Goal: Information Seeking & Learning: Get advice/opinions

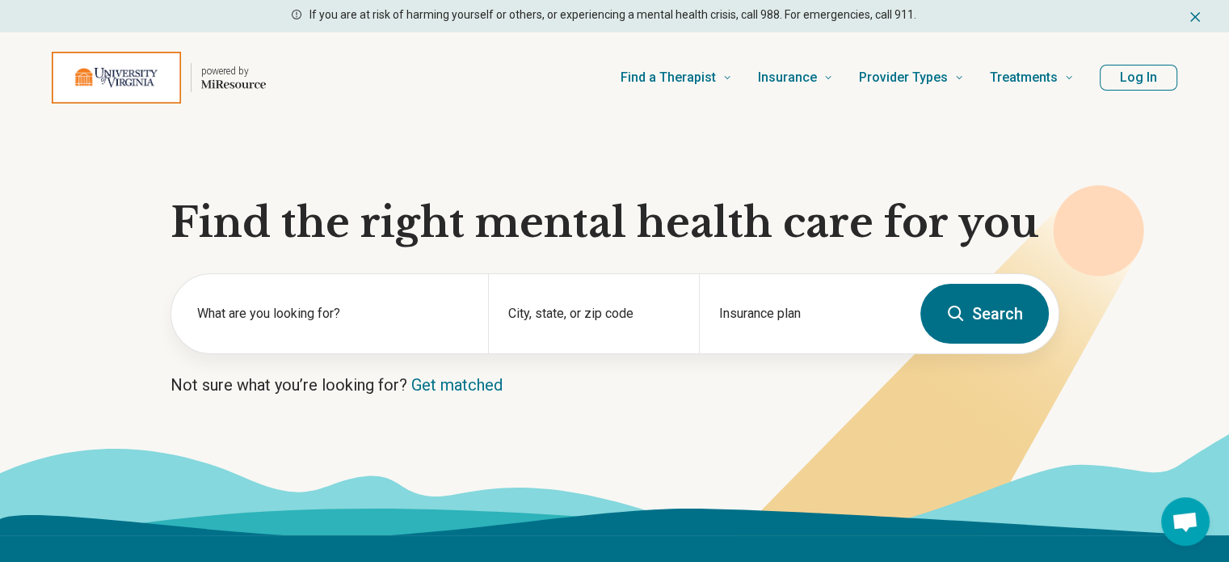
click at [1138, 78] on button "Log In" at bounding box center [1139, 78] width 78 height 26
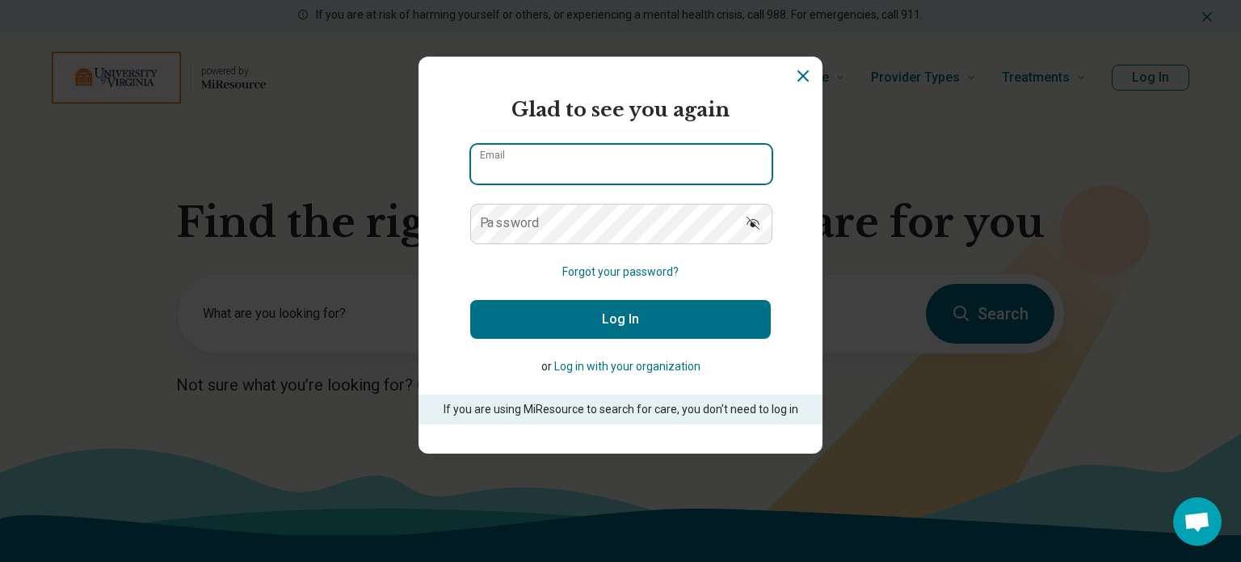
type input "**********"
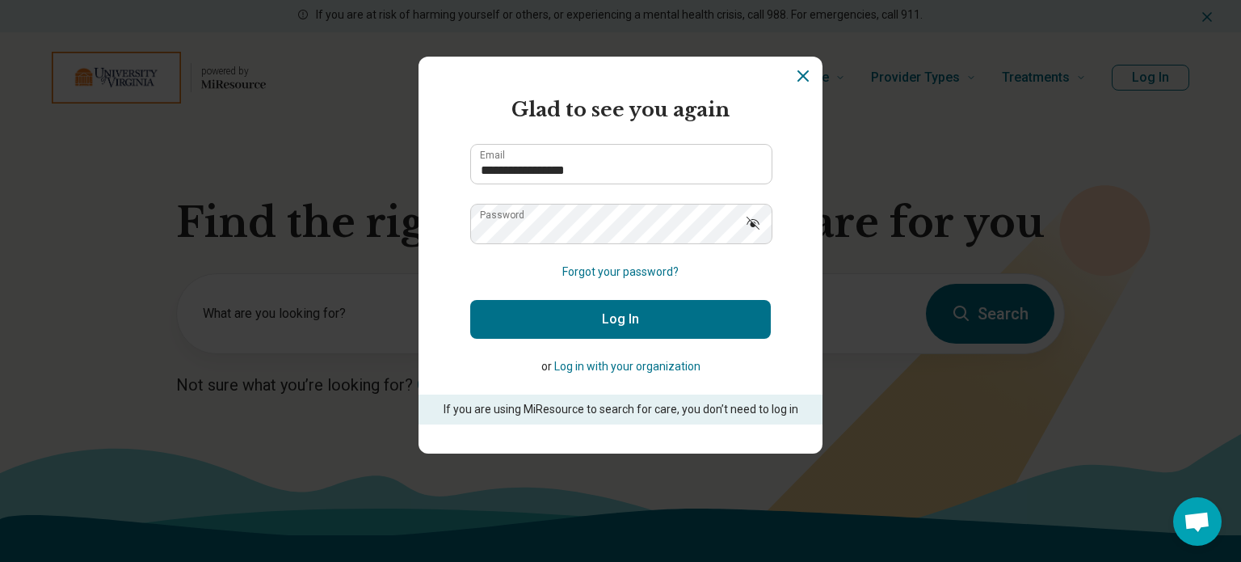
click at [583, 318] on button "Log In" at bounding box center [620, 319] width 301 height 39
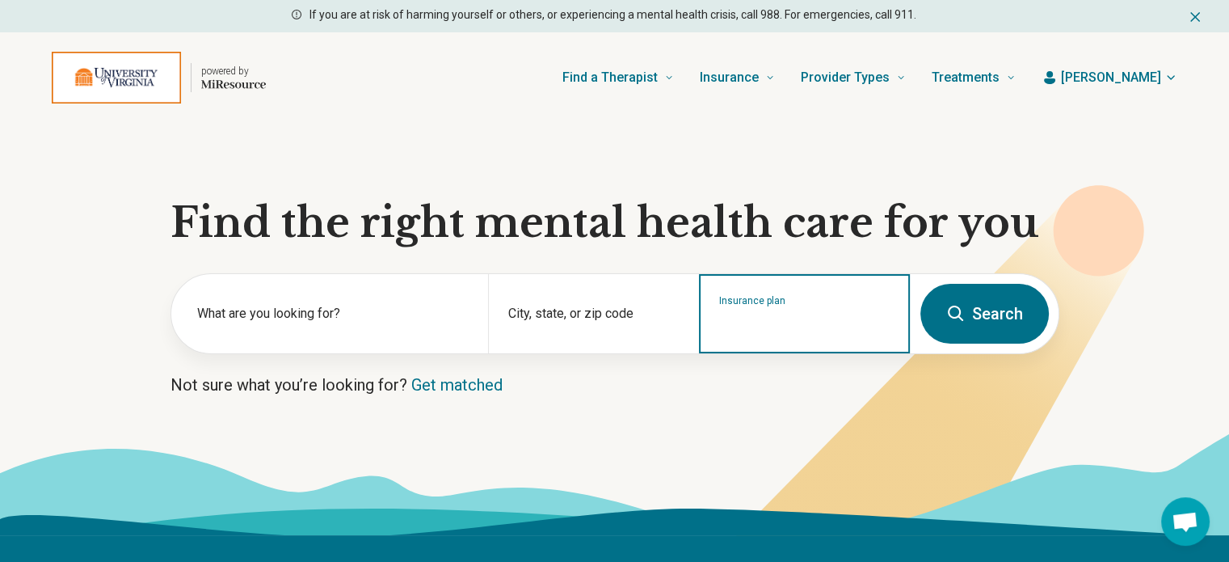
click at [763, 330] on input "Insurance plan" at bounding box center [804, 323] width 171 height 19
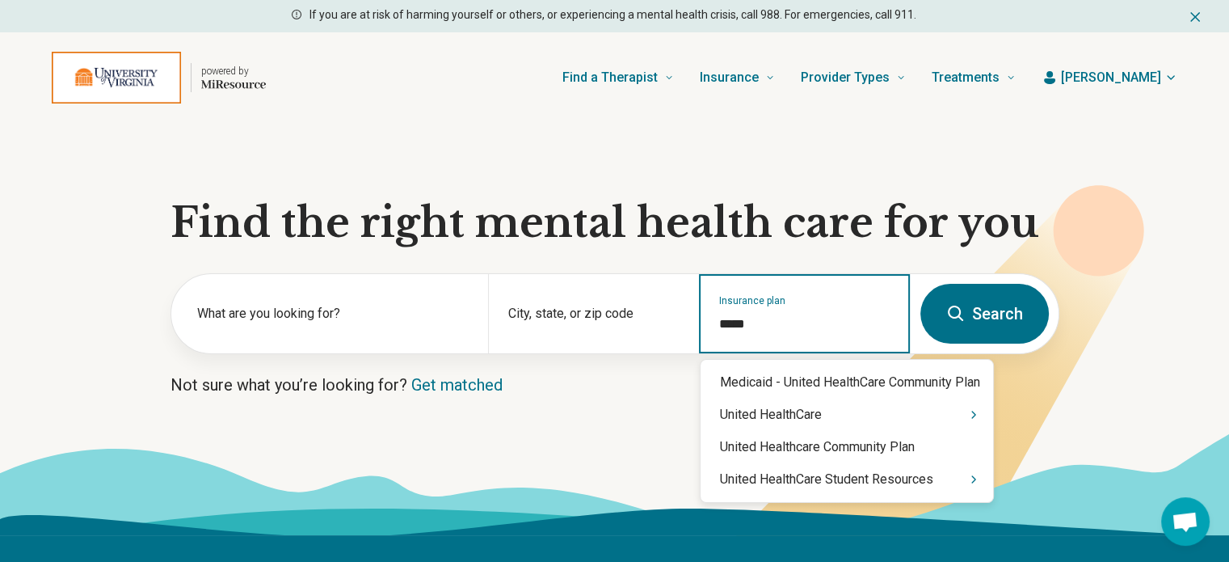
type input "******"
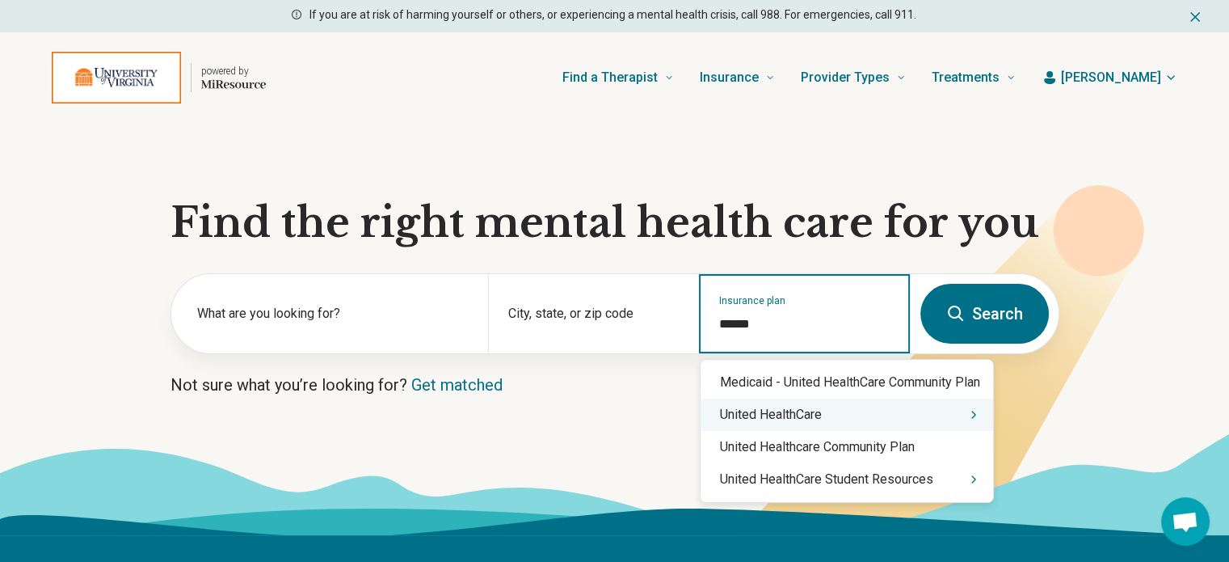
click at [977, 418] on icon "Suggestions" at bounding box center [973, 414] width 13 height 13
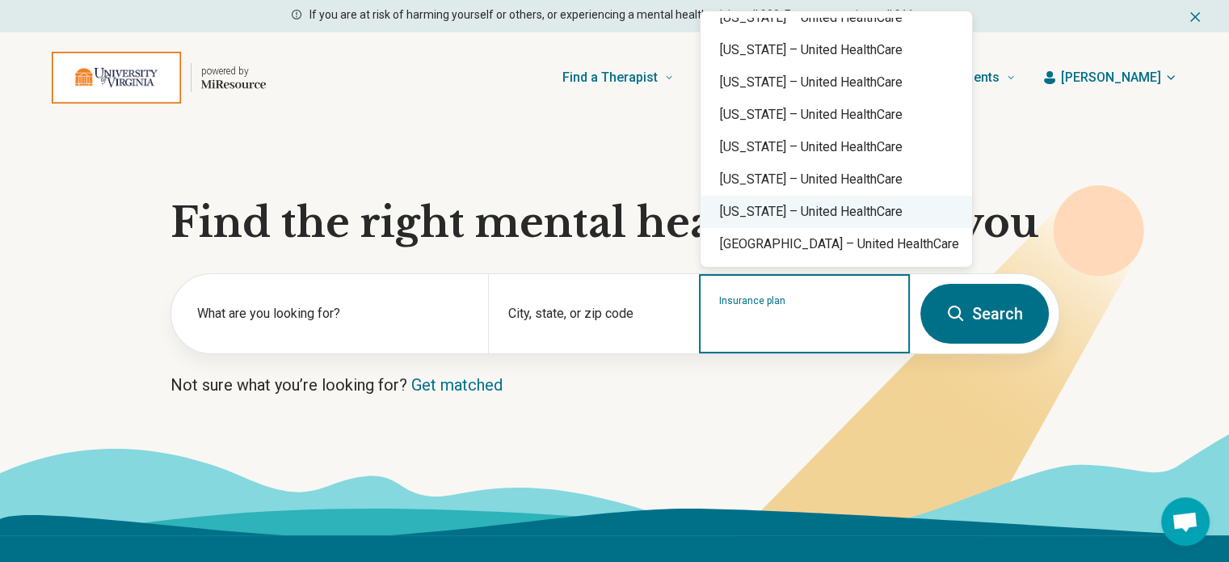
scroll to position [404, 0]
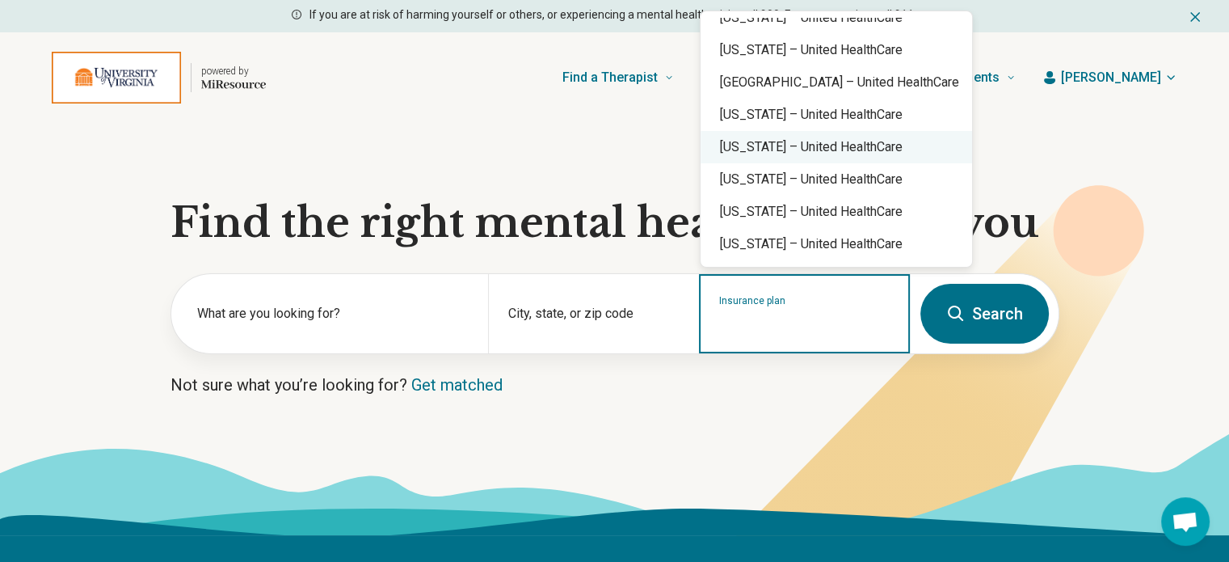
click at [792, 146] on div "Virginia – United HealthCare" at bounding box center [835, 147] width 271 height 32
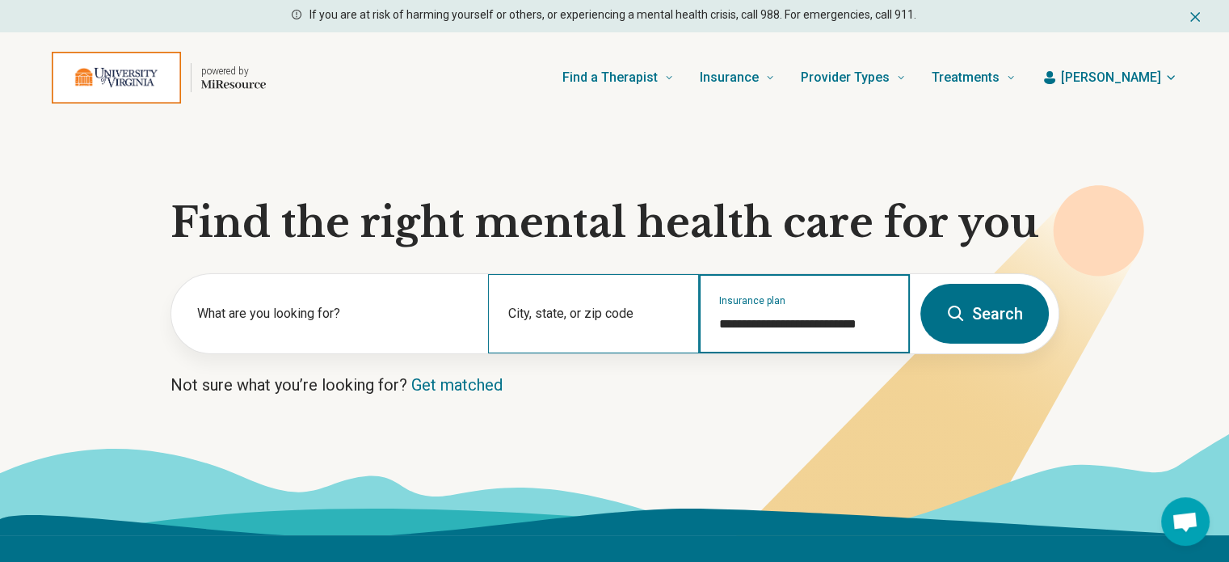
type input "**********"
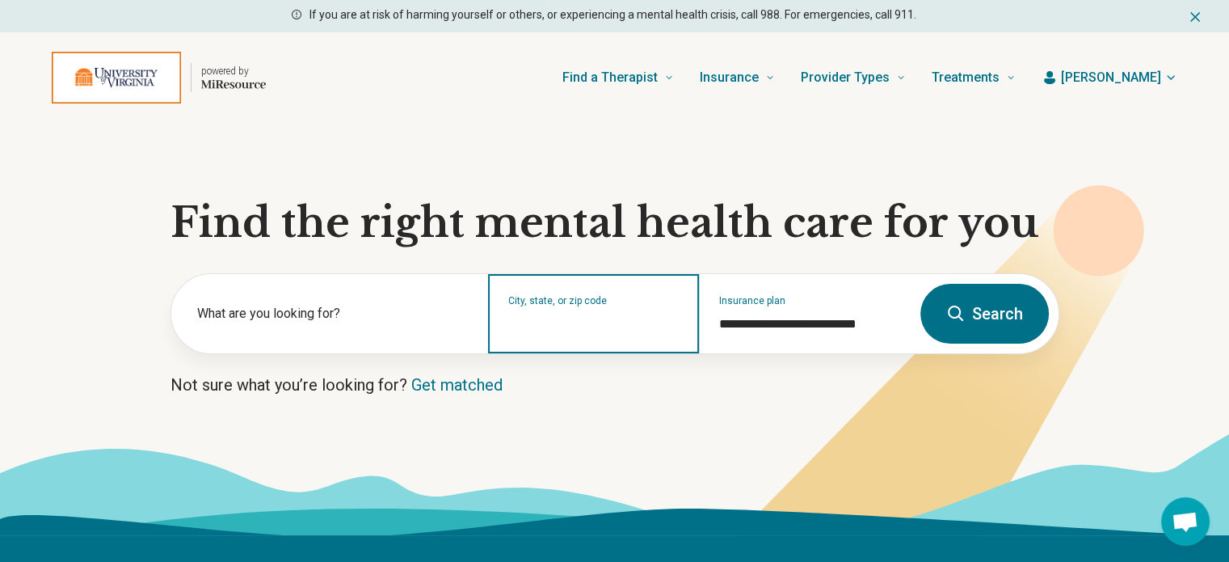
click at [563, 329] on input "City, state, or zip code" at bounding box center [593, 323] width 171 height 19
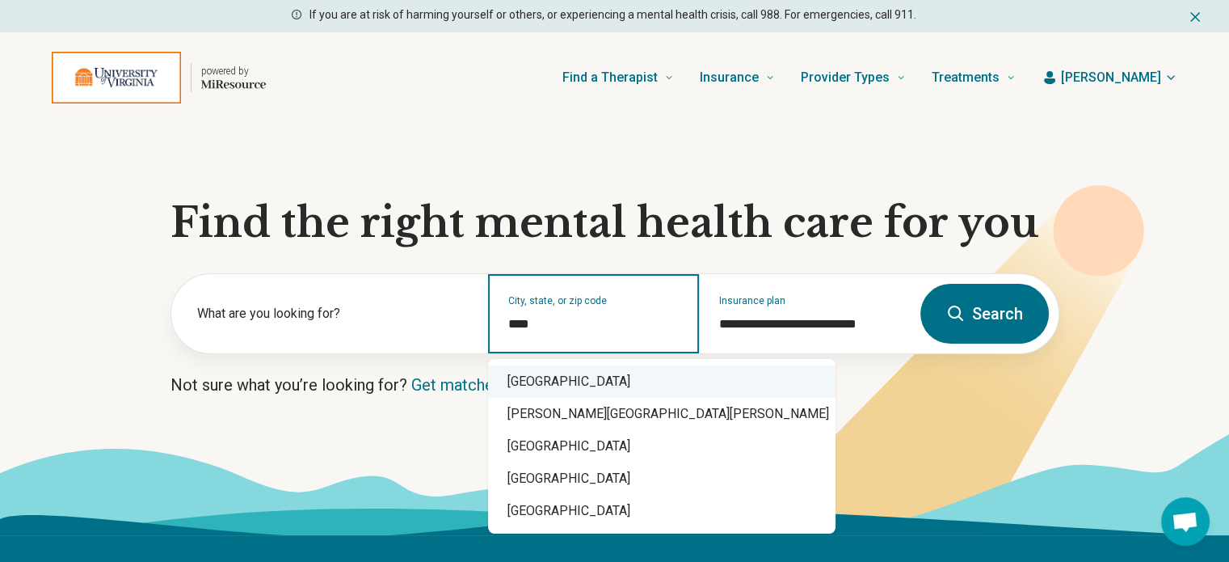
click at [633, 380] on div "Charlottesville, VA 22901" at bounding box center [661, 381] width 347 height 32
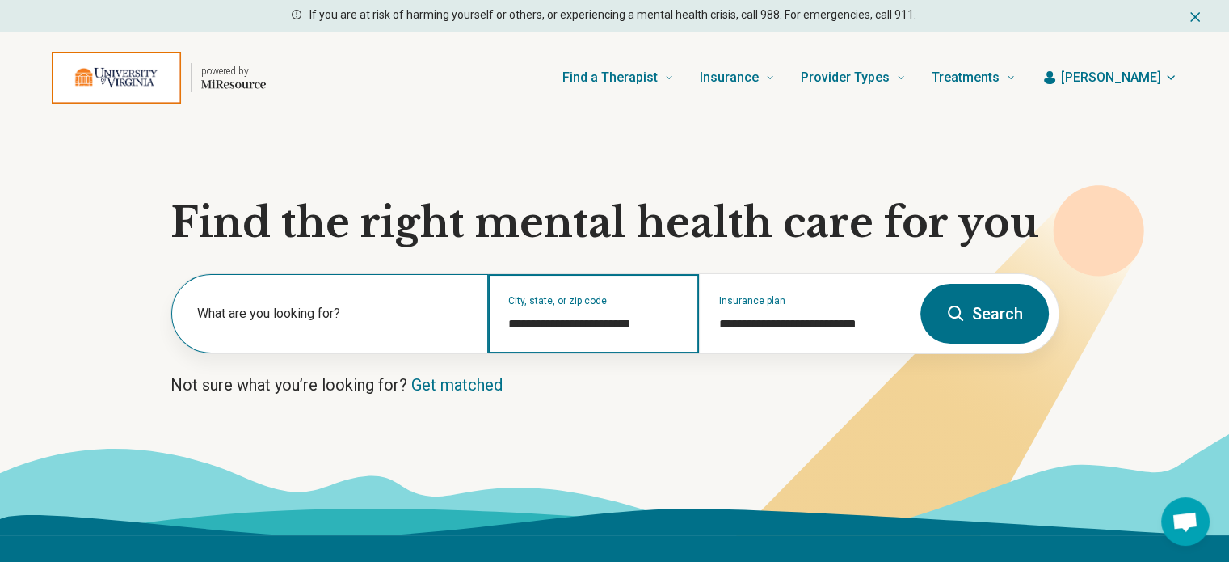
type input "**********"
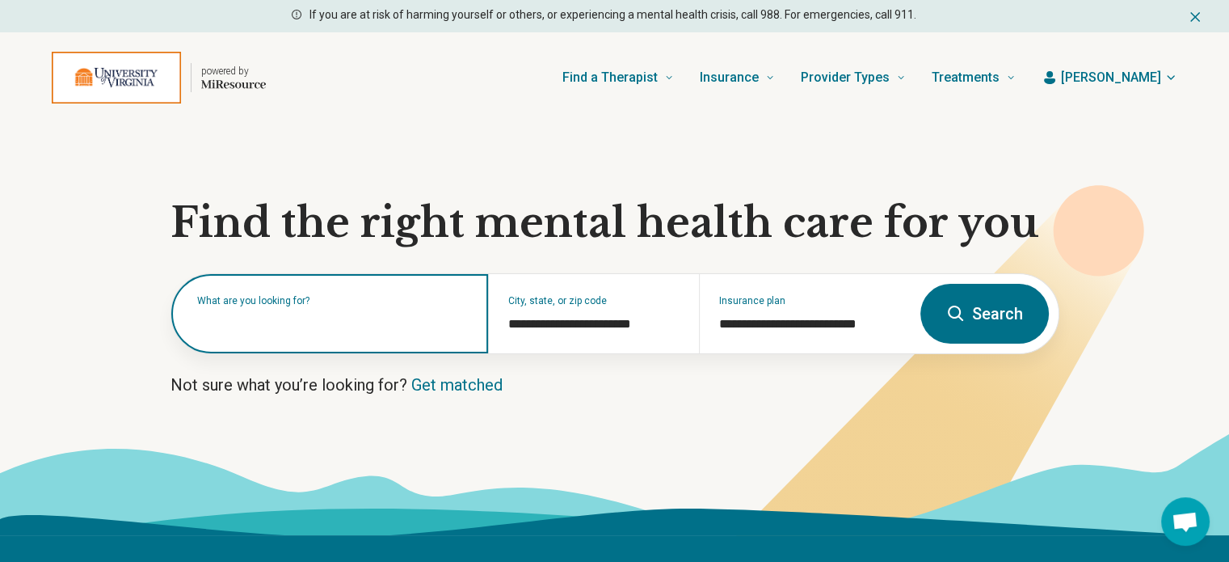
click at [317, 326] on input "text" at bounding box center [332, 321] width 271 height 19
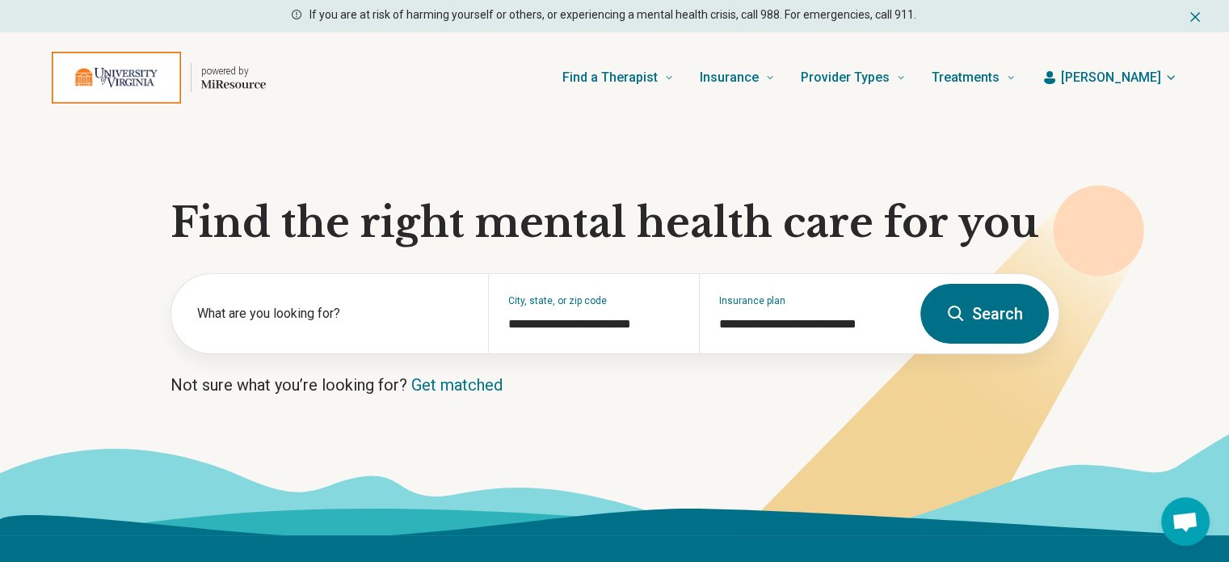
click at [960, 322] on icon at bounding box center [955, 313] width 19 height 19
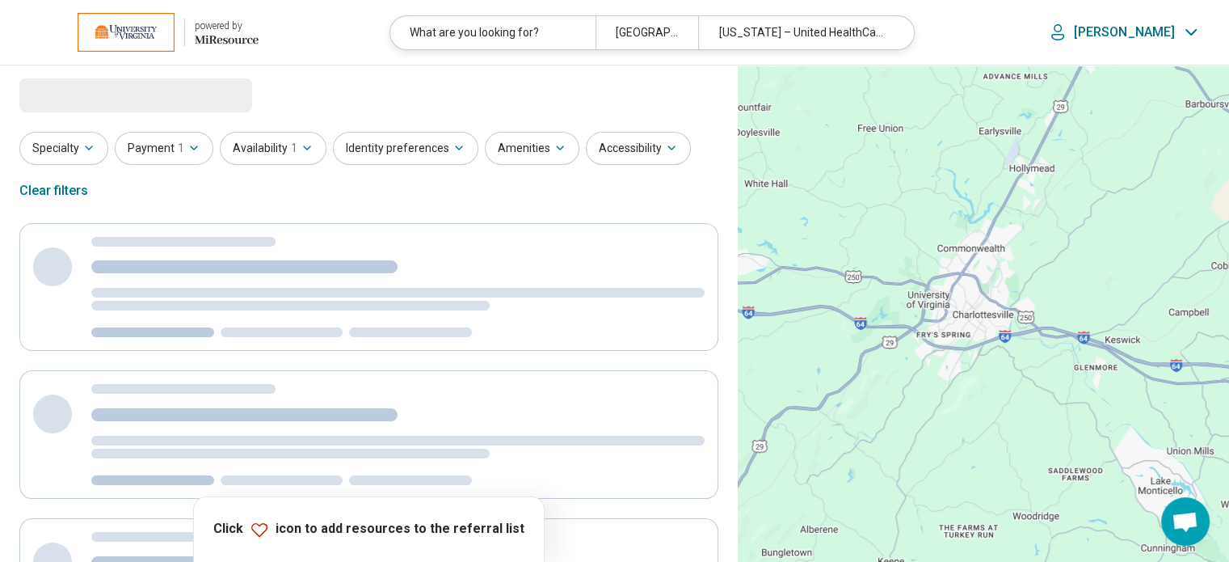
select select "***"
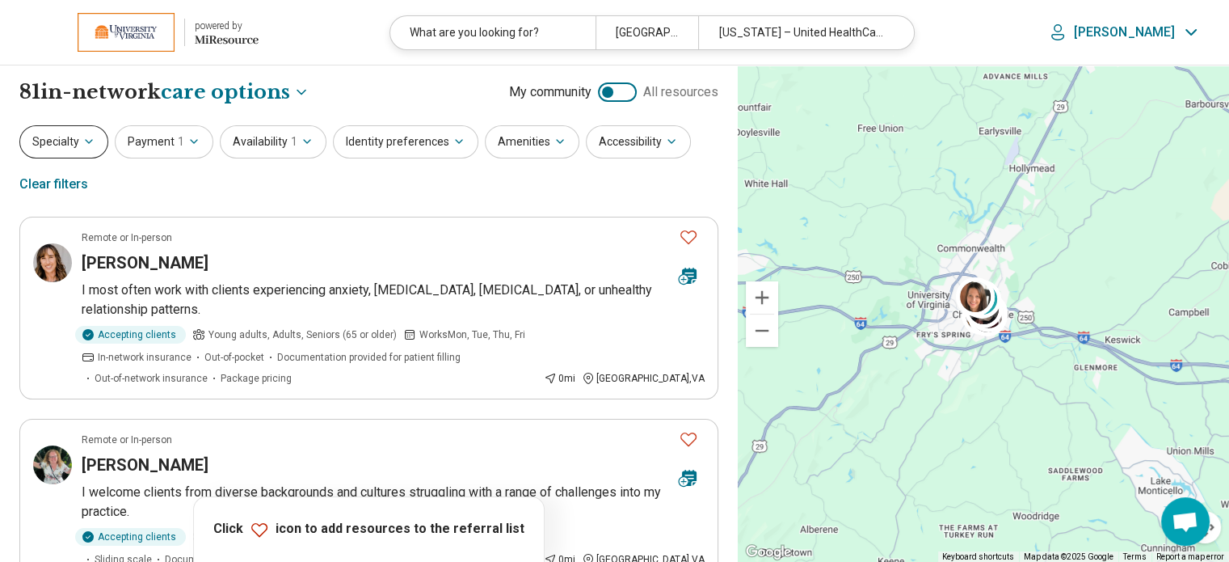
click at [67, 146] on button "Specialty" at bounding box center [63, 141] width 89 height 33
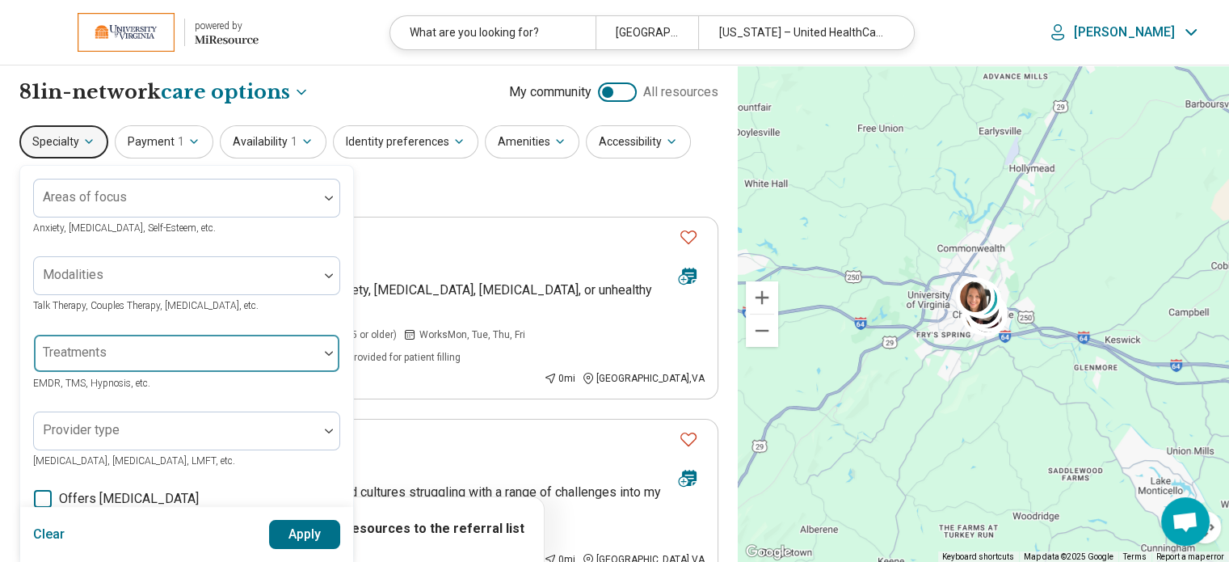
click at [153, 359] on div at bounding box center [175, 359] width 271 height 23
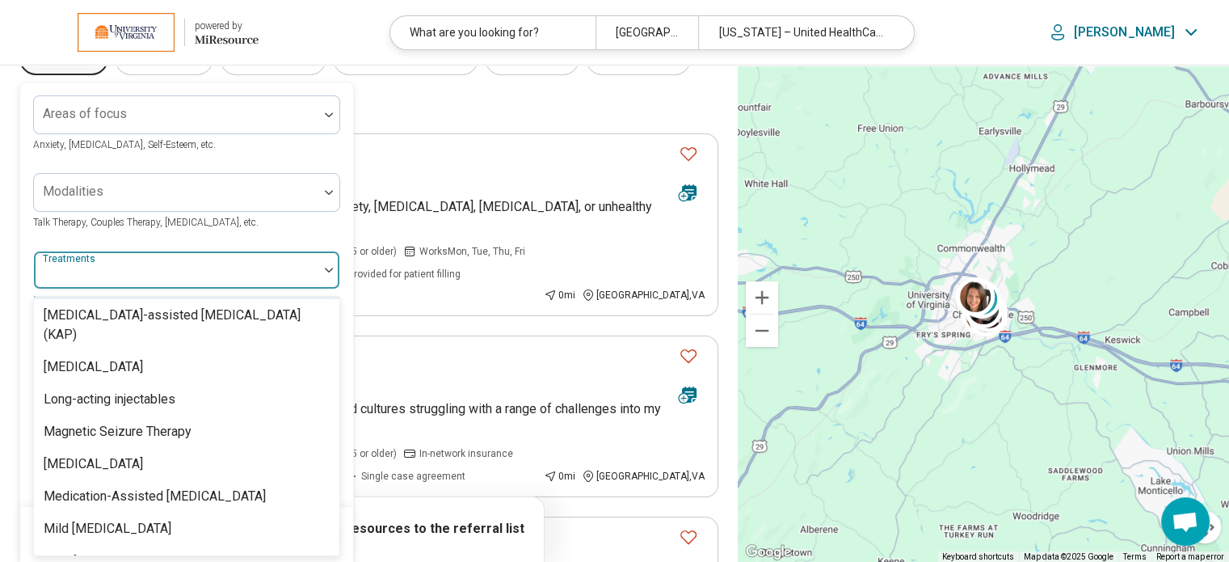
scroll to position [2020, 0]
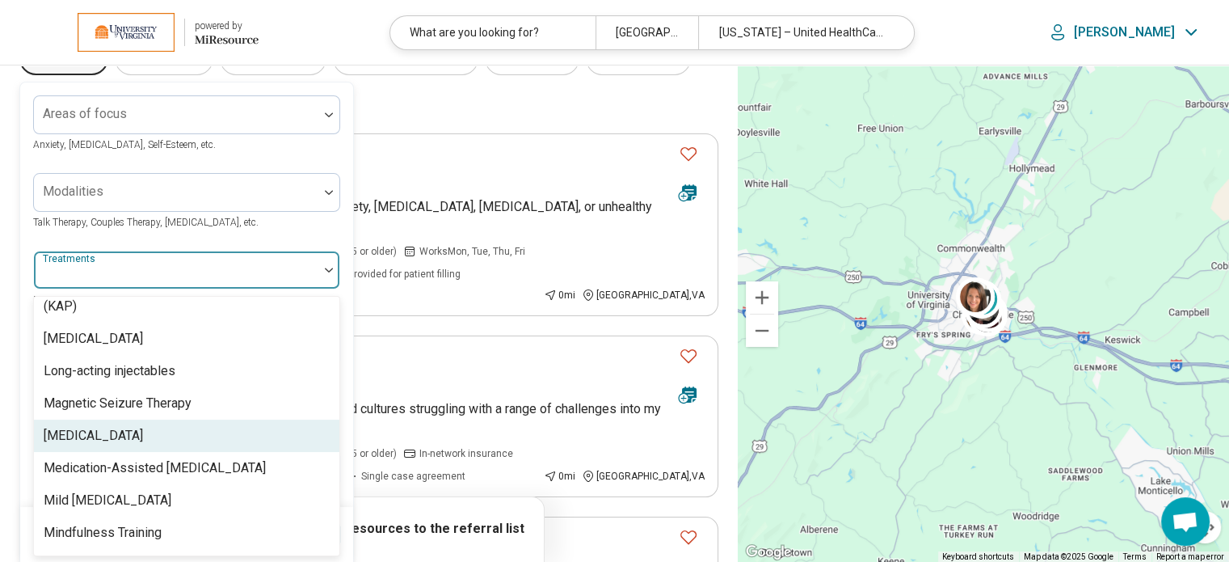
click at [143, 427] on div "[MEDICAL_DATA]" at bounding box center [93, 435] width 99 height 19
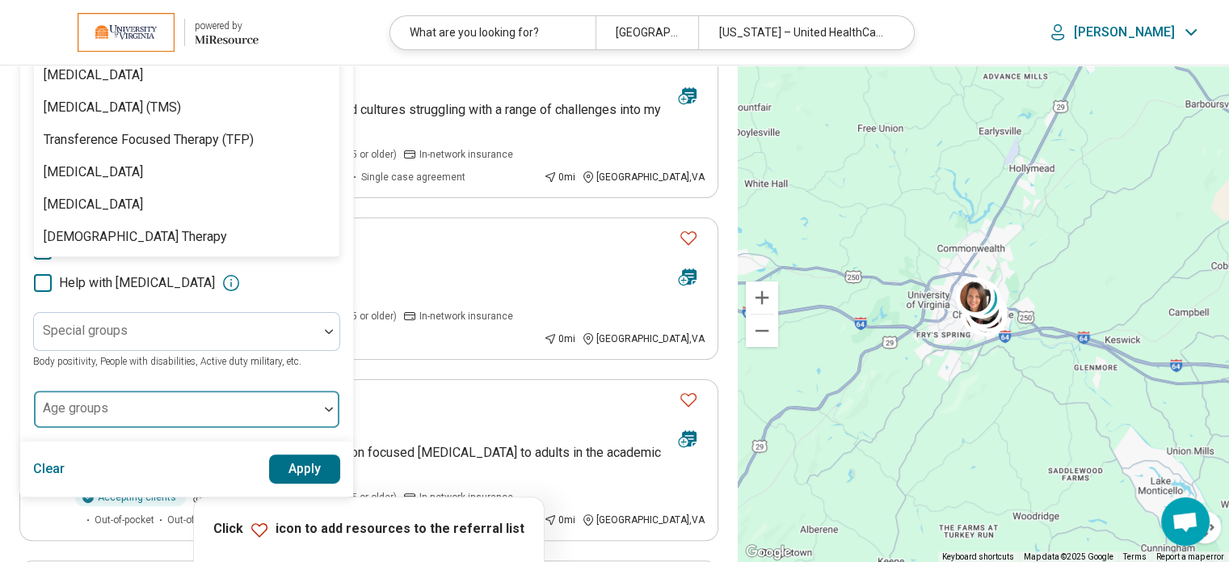
scroll to position [487, 0]
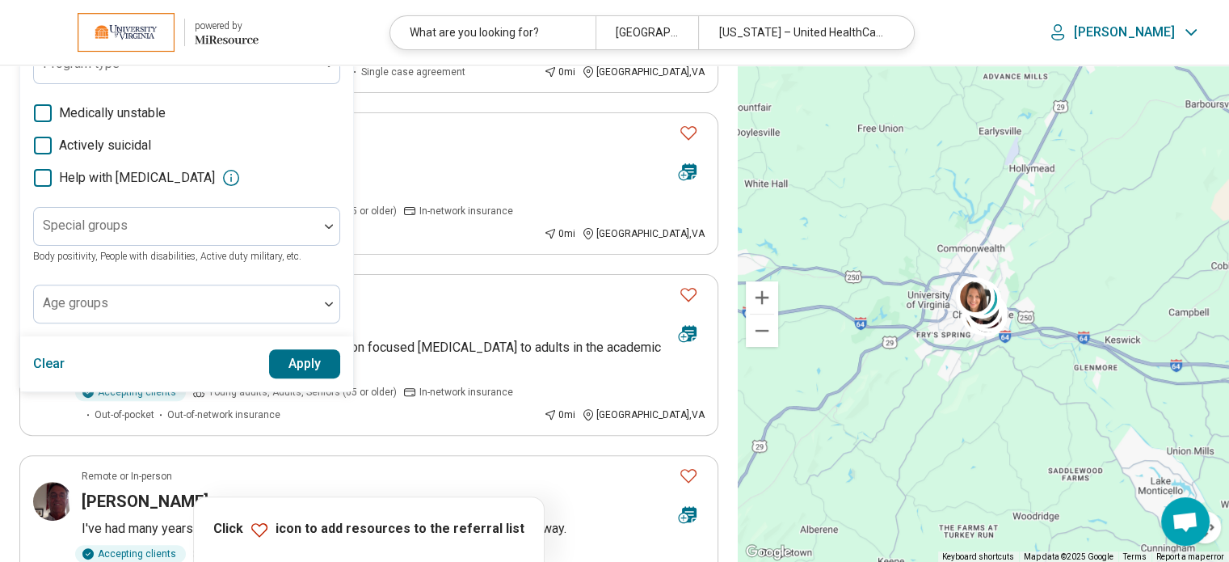
click at [302, 364] on button "Apply" at bounding box center [305, 363] width 72 height 29
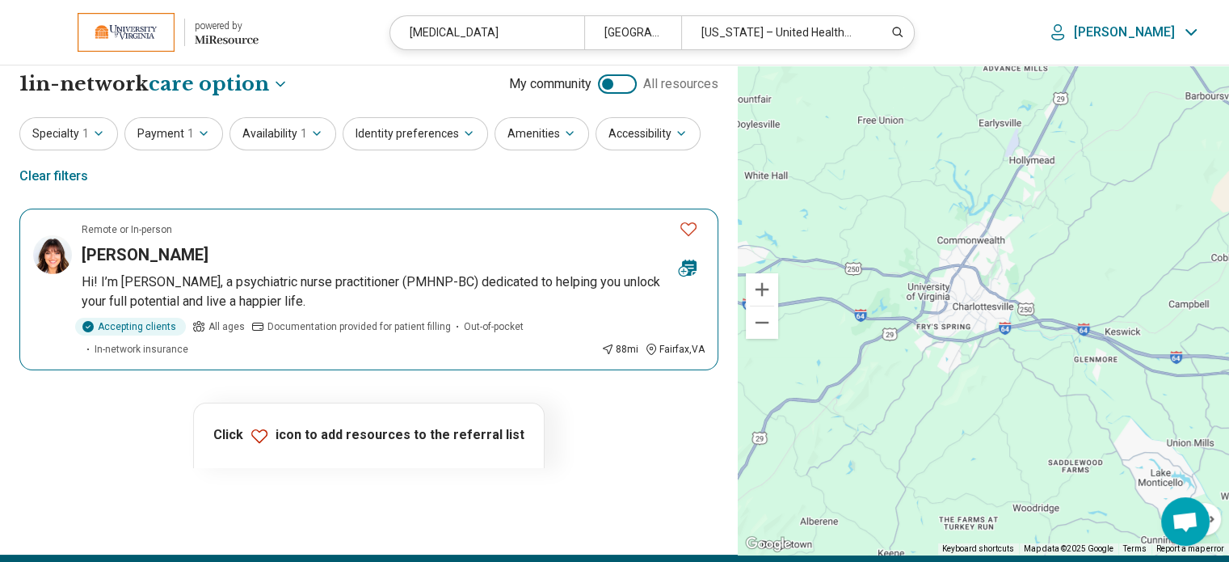
scroll to position [0, 0]
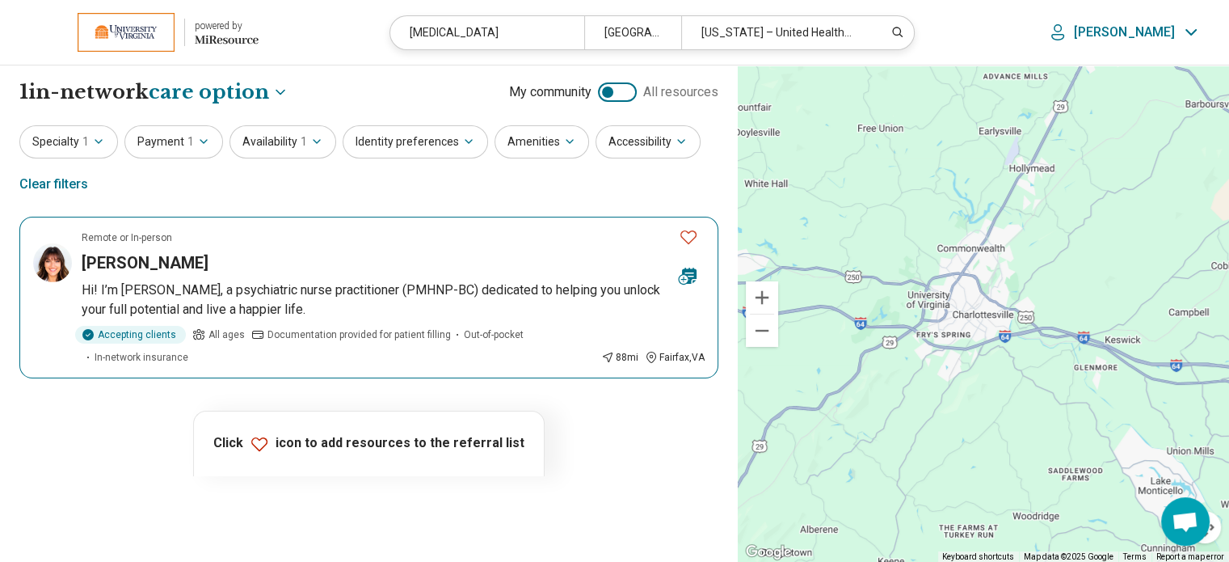
click at [197, 260] on h3 "Katarina Mijic-Barisic" at bounding box center [145, 262] width 127 height 23
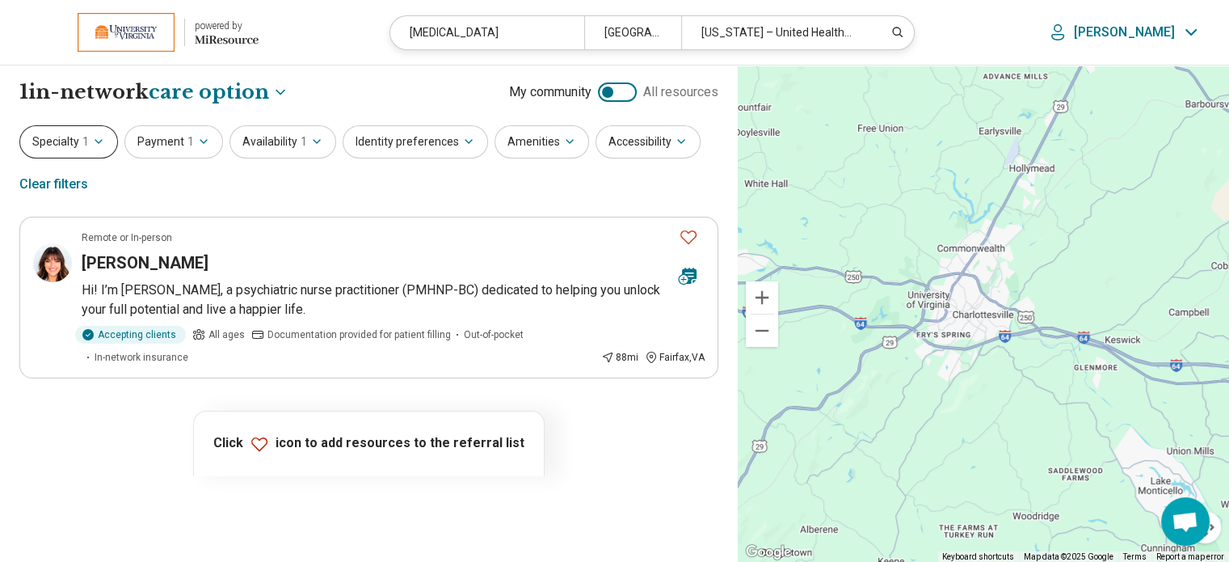
click at [92, 141] on icon "button" at bounding box center [98, 141] width 13 height 13
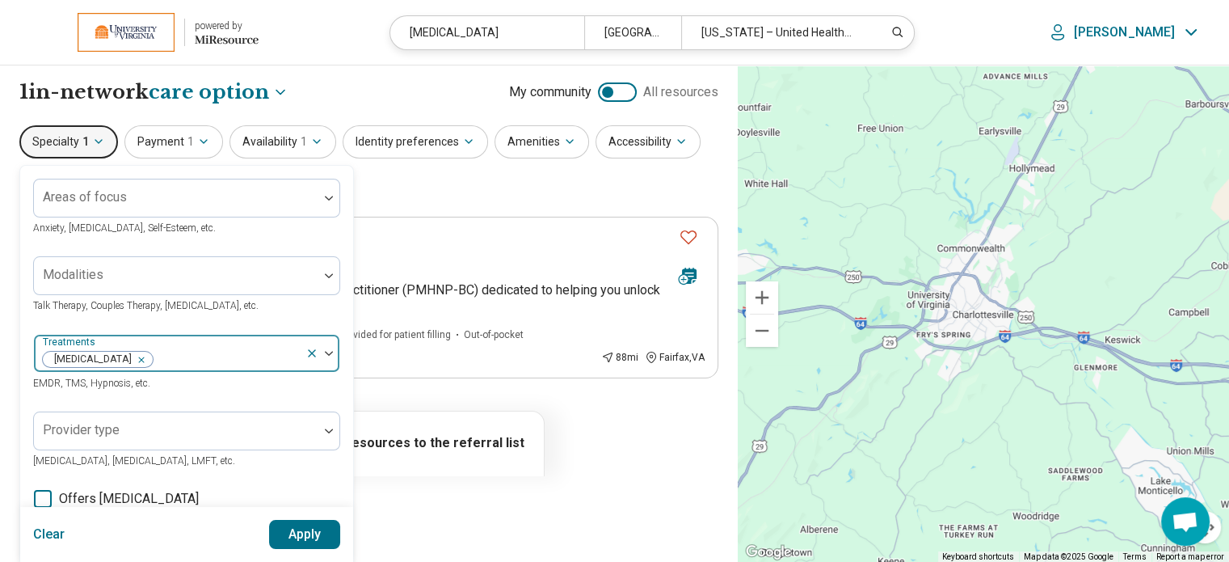
click at [316, 351] on icon at bounding box center [311, 353] width 13 height 13
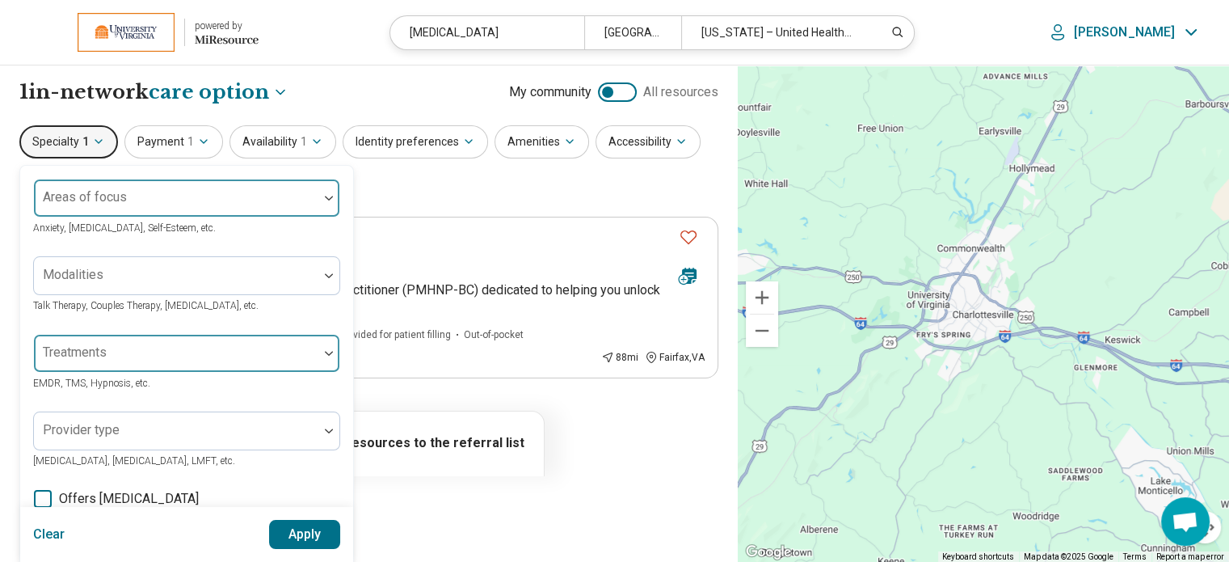
click at [132, 201] on div at bounding box center [175, 204] width 271 height 23
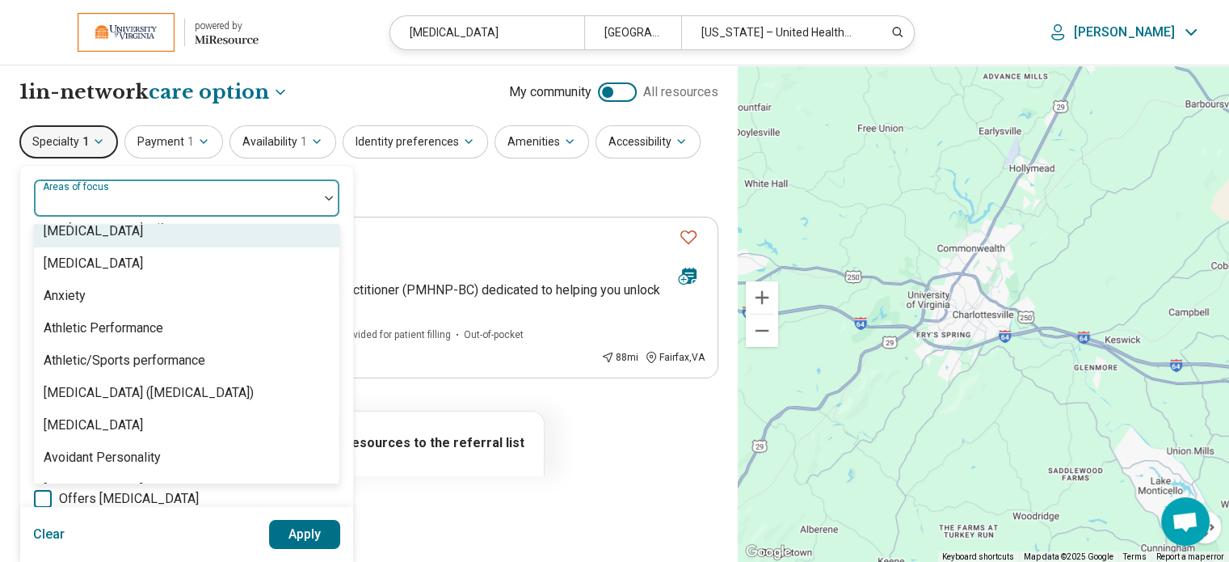
scroll to position [242, 0]
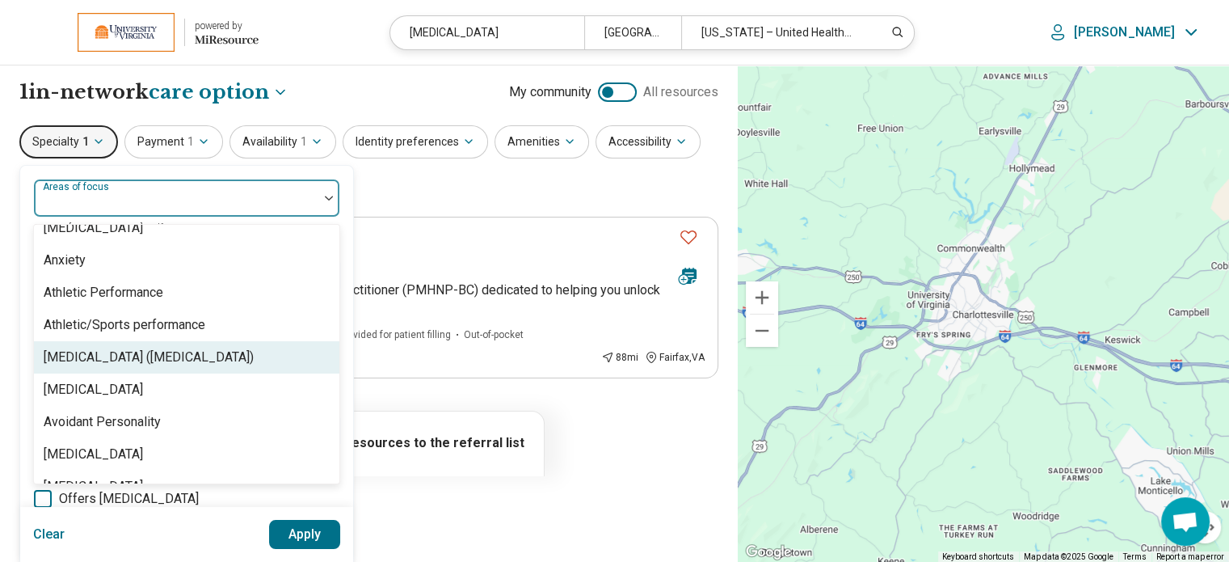
click at [188, 353] on div "[MEDICAL_DATA] ([MEDICAL_DATA])" at bounding box center [149, 356] width 210 height 19
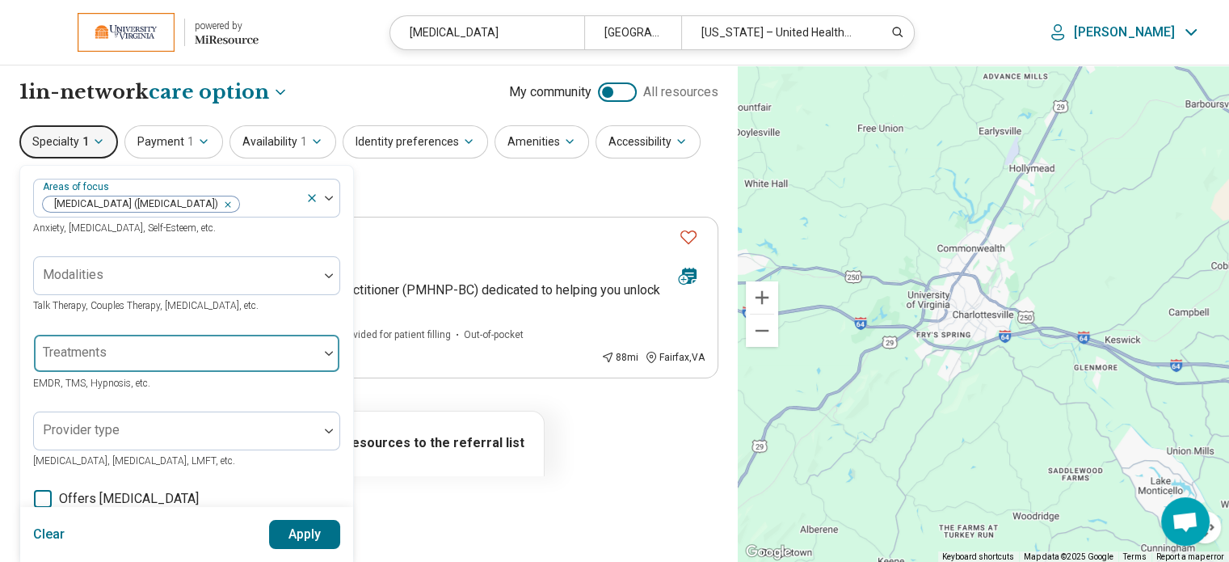
click at [301, 533] on button "Apply" at bounding box center [305, 534] width 72 height 29
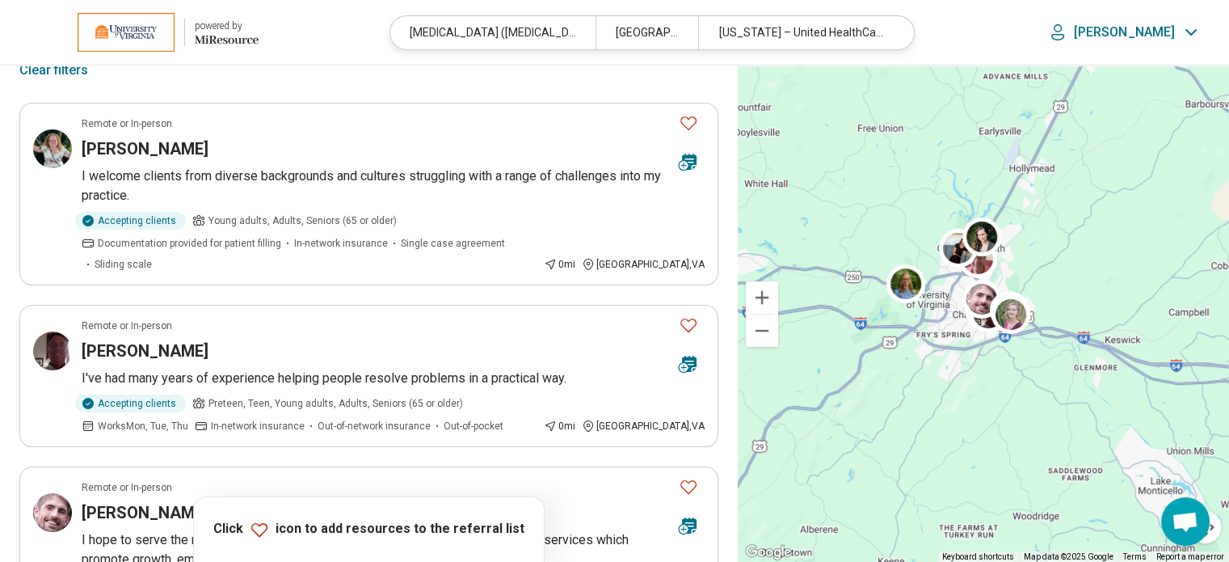
scroll to position [323, 0]
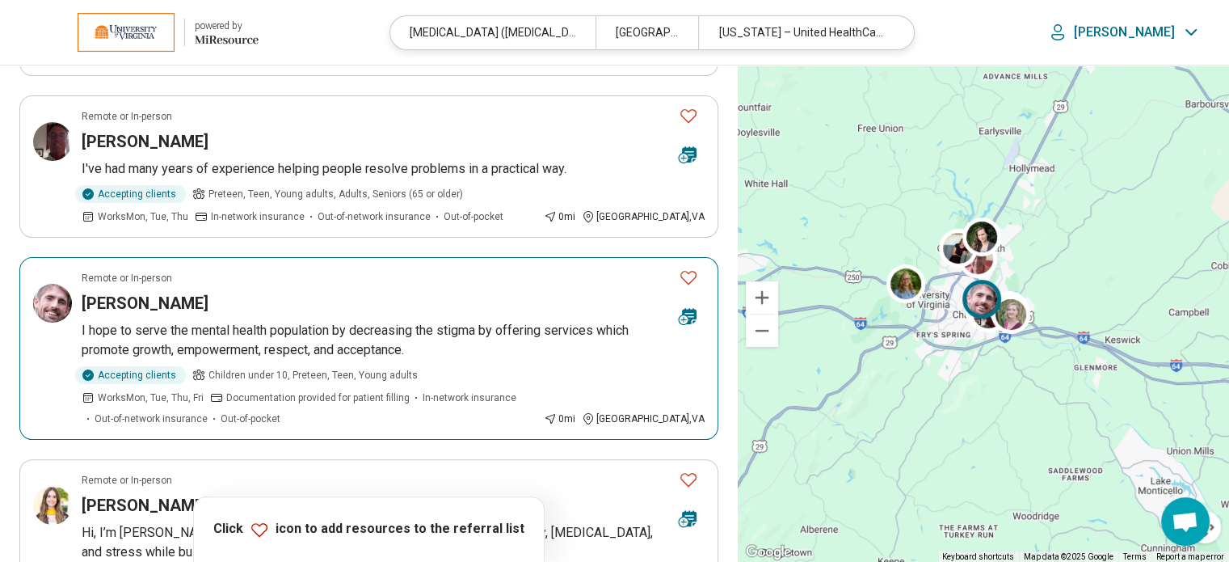
click at [124, 292] on h3 "James Howell" at bounding box center [145, 303] width 127 height 23
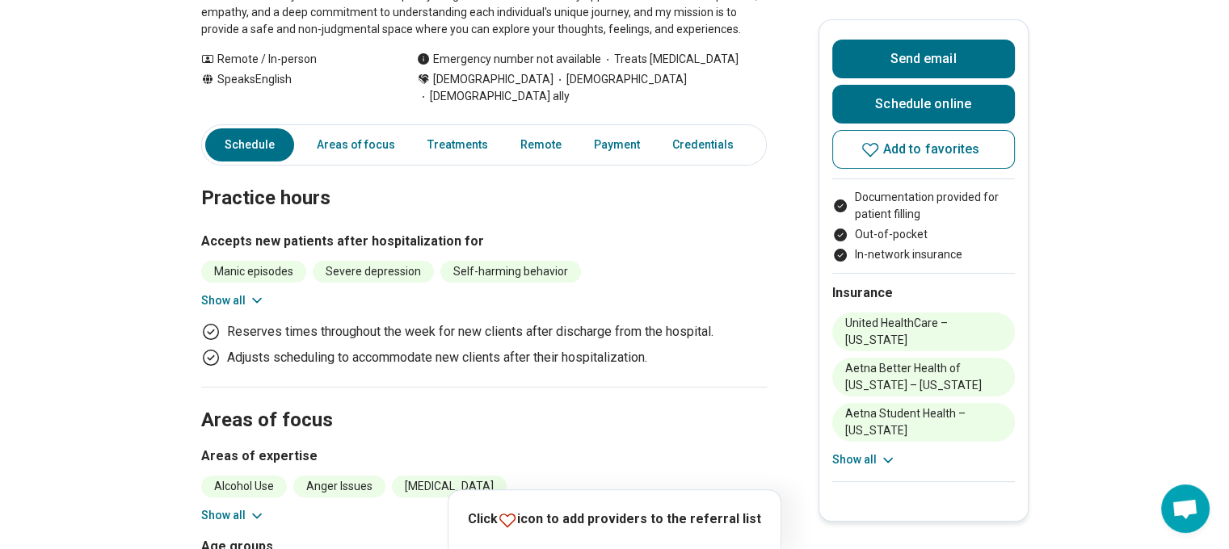
scroll to position [323, 0]
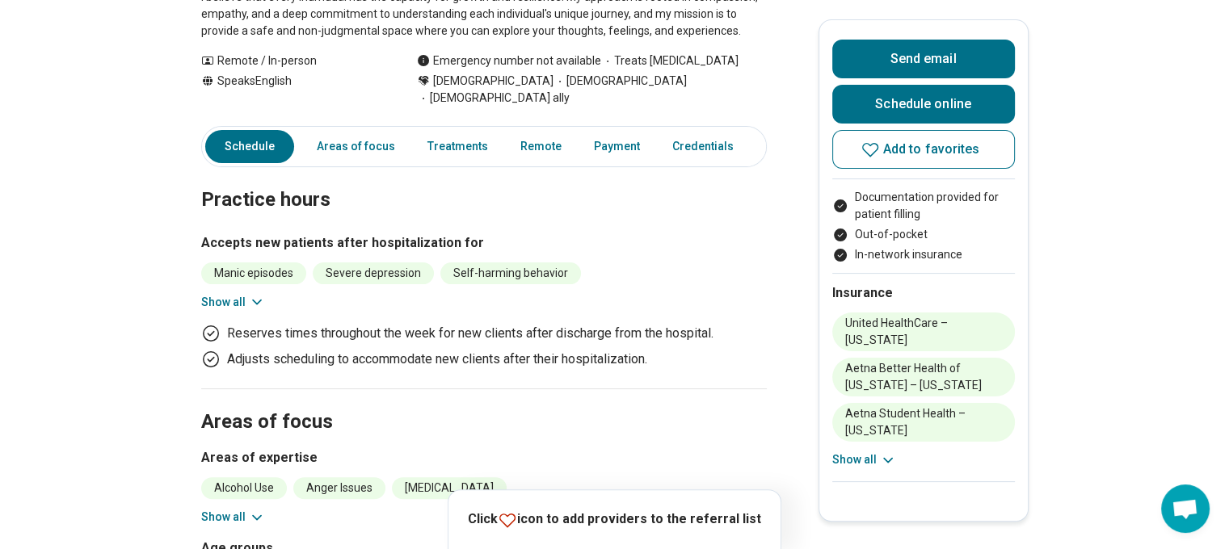
click at [251, 509] on button "Show all" at bounding box center [233, 517] width 64 height 17
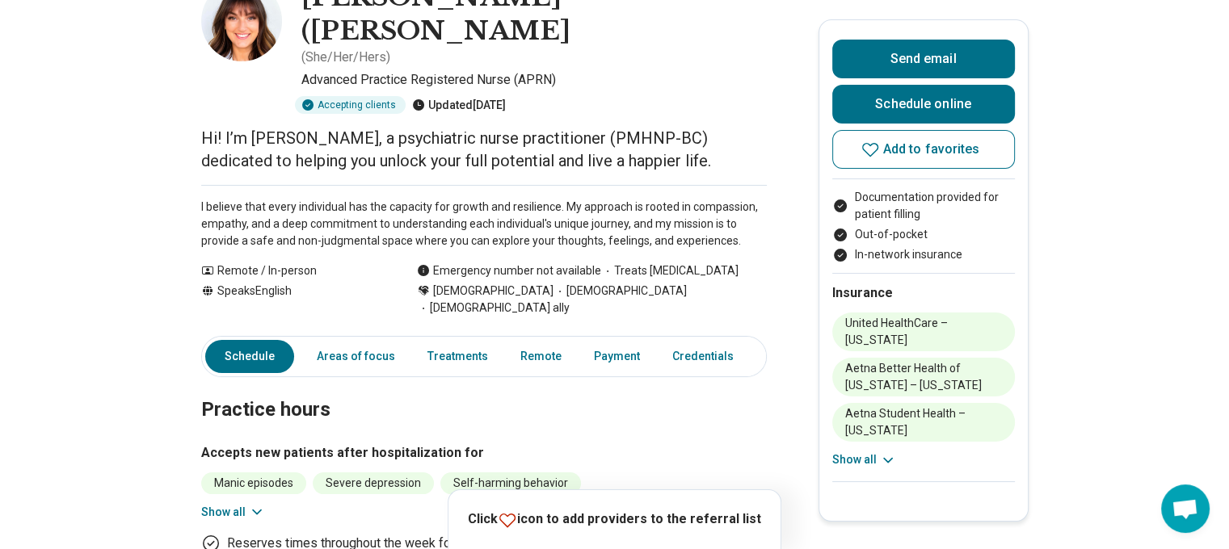
scroll to position [0, 0]
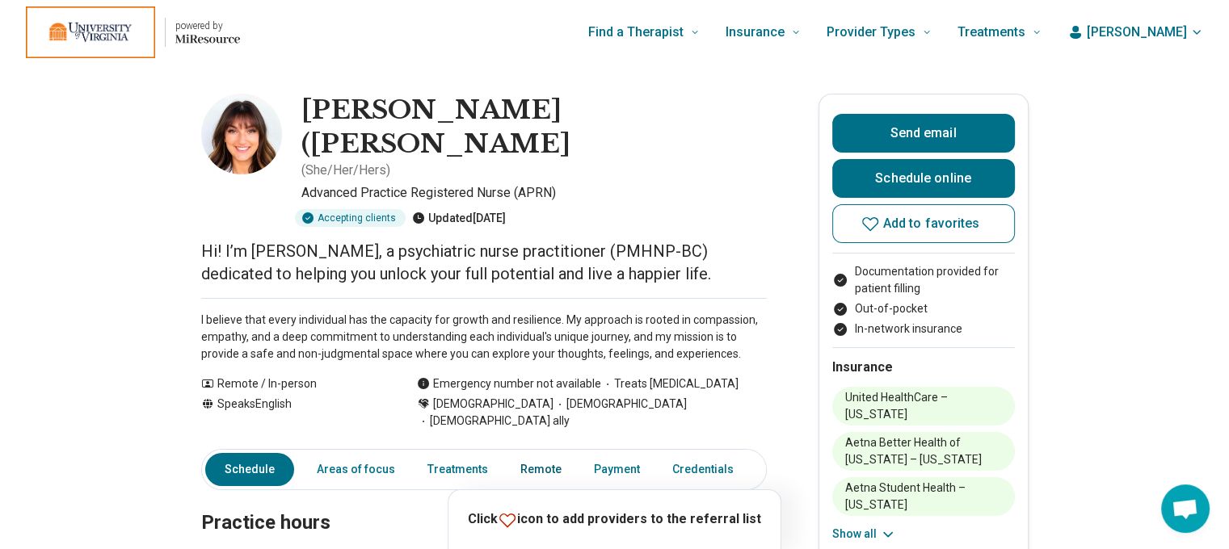
click at [532, 453] on link "Remote" at bounding box center [541, 469] width 61 height 33
